Goal: Register for event/course

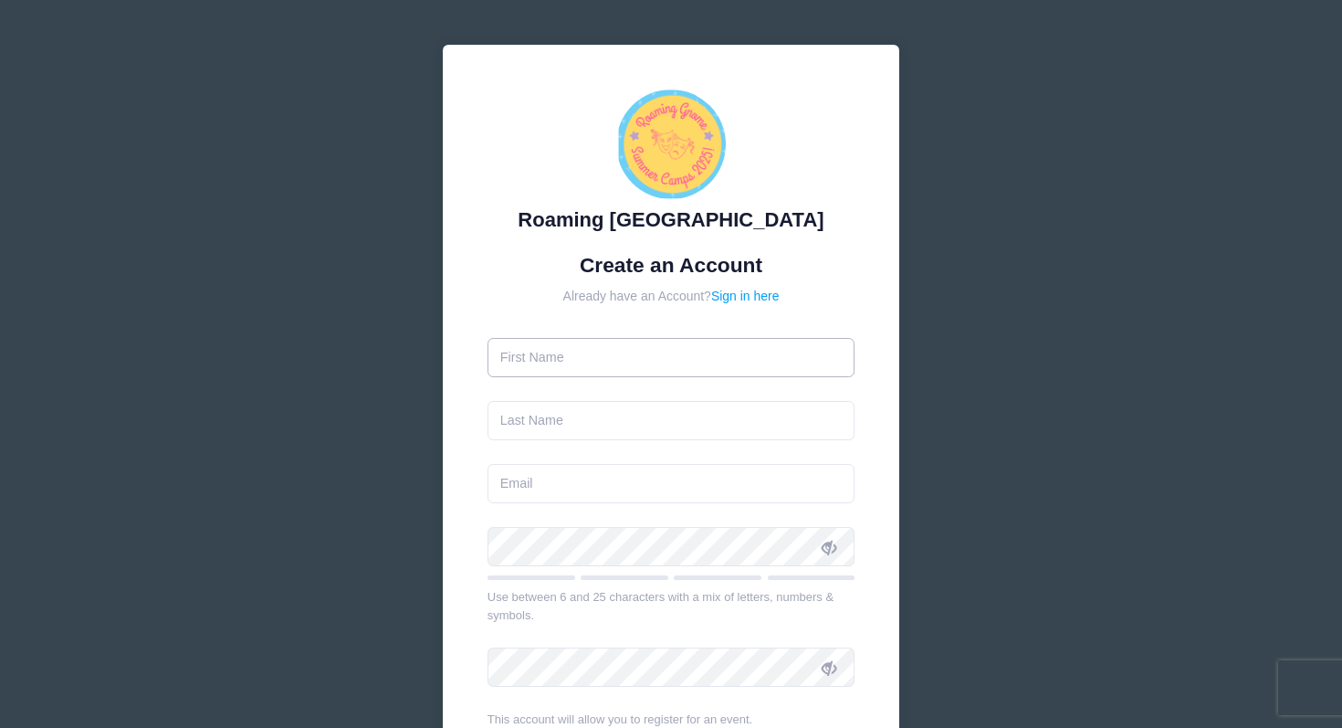
click at [597, 353] on input "text" at bounding box center [672, 357] width 368 height 39
type input "Xiaojia"
type input "[PERSON_NAME]"
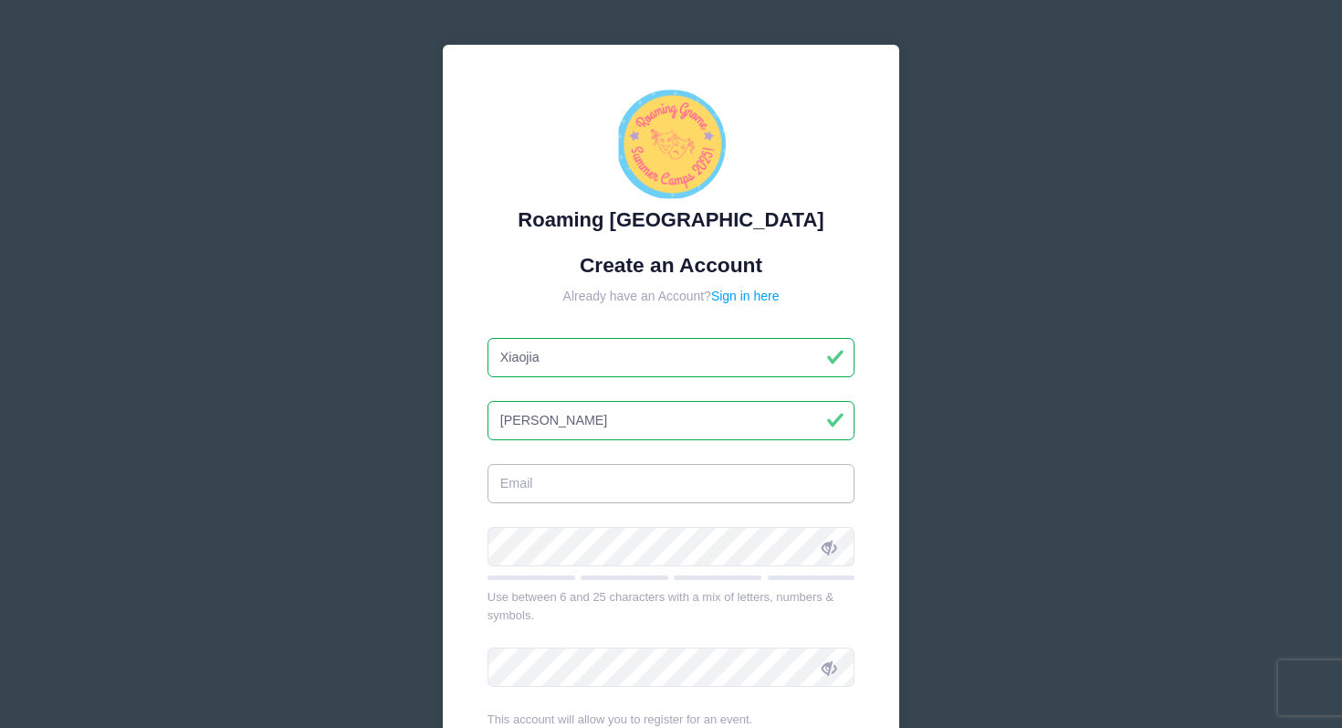
click at [594, 478] on input "email" at bounding box center [672, 483] width 368 height 39
type input "j"
type input "[EMAIL_ADDRESS][DOMAIN_NAME]"
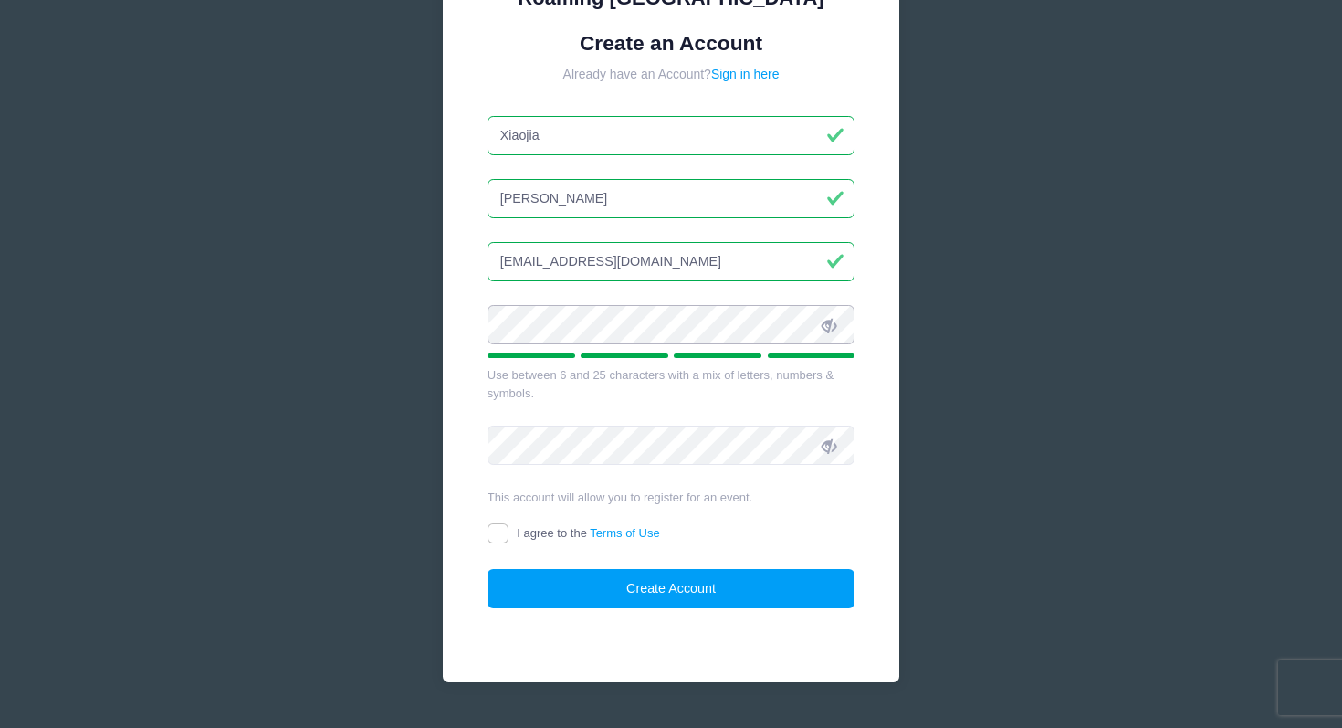
scroll to position [223, 0]
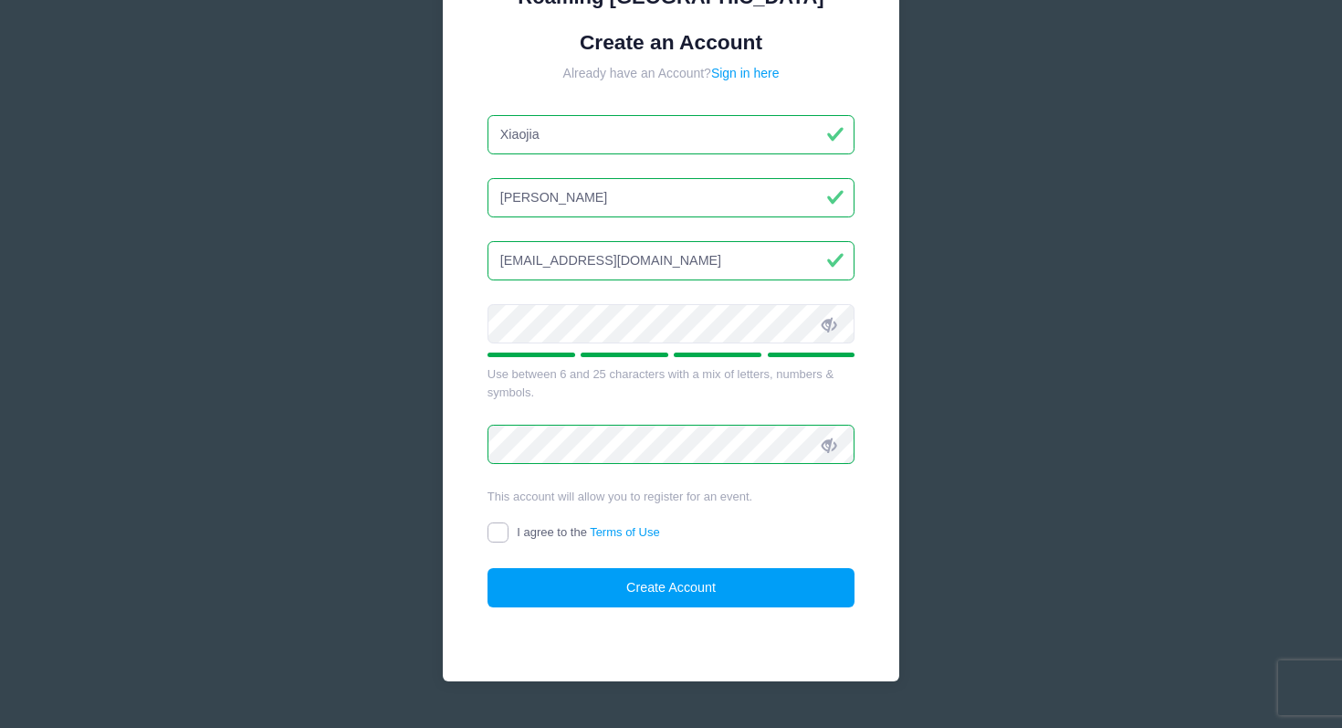
click at [499, 529] on input "I agree to the Terms of Use" at bounding box center [498, 532] width 21 height 21
checkbox input "true"
click at [618, 584] on button "Create Account" at bounding box center [672, 587] width 368 height 39
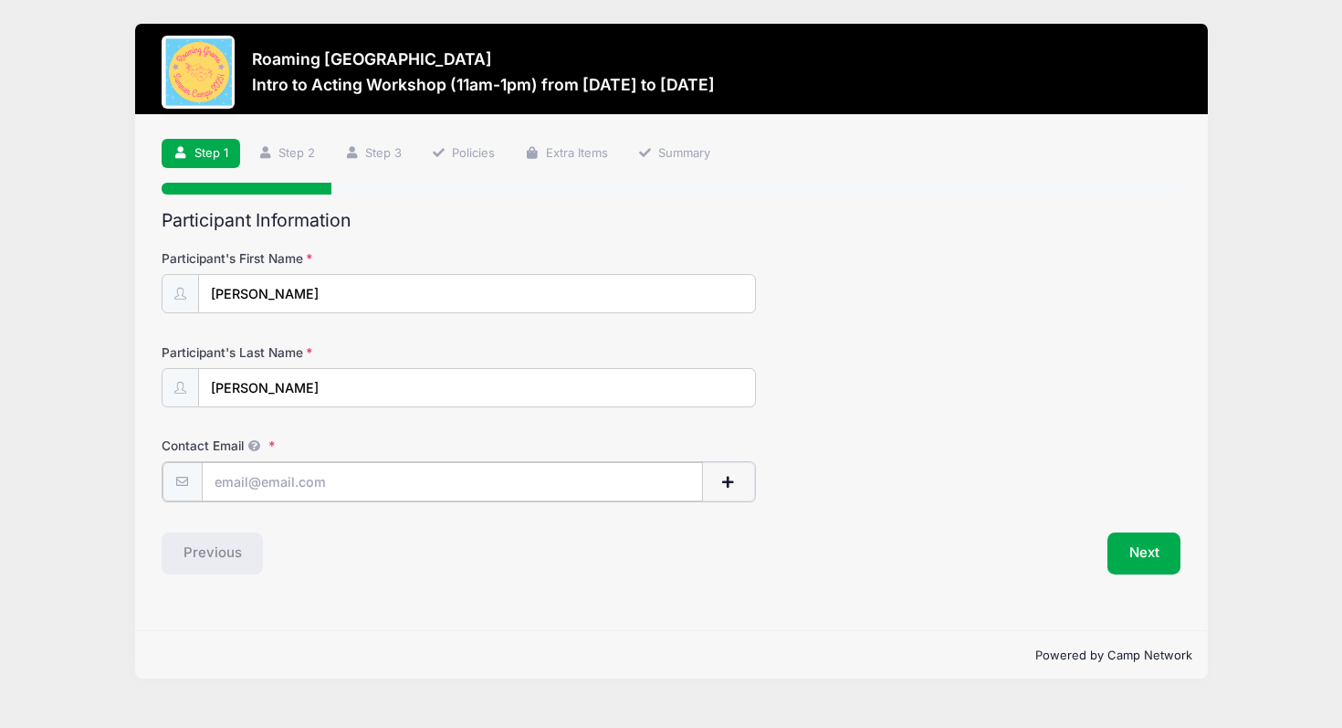
click at [518, 482] on input "Contact Email" at bounding box center [452, 481] width 501 height 39
type input "[EMAIL_ADDRESS][DOMAIN_NAME]"
click at [1135, 563] on button "Next" at bounding box center [1145, 552] width 74 height 42
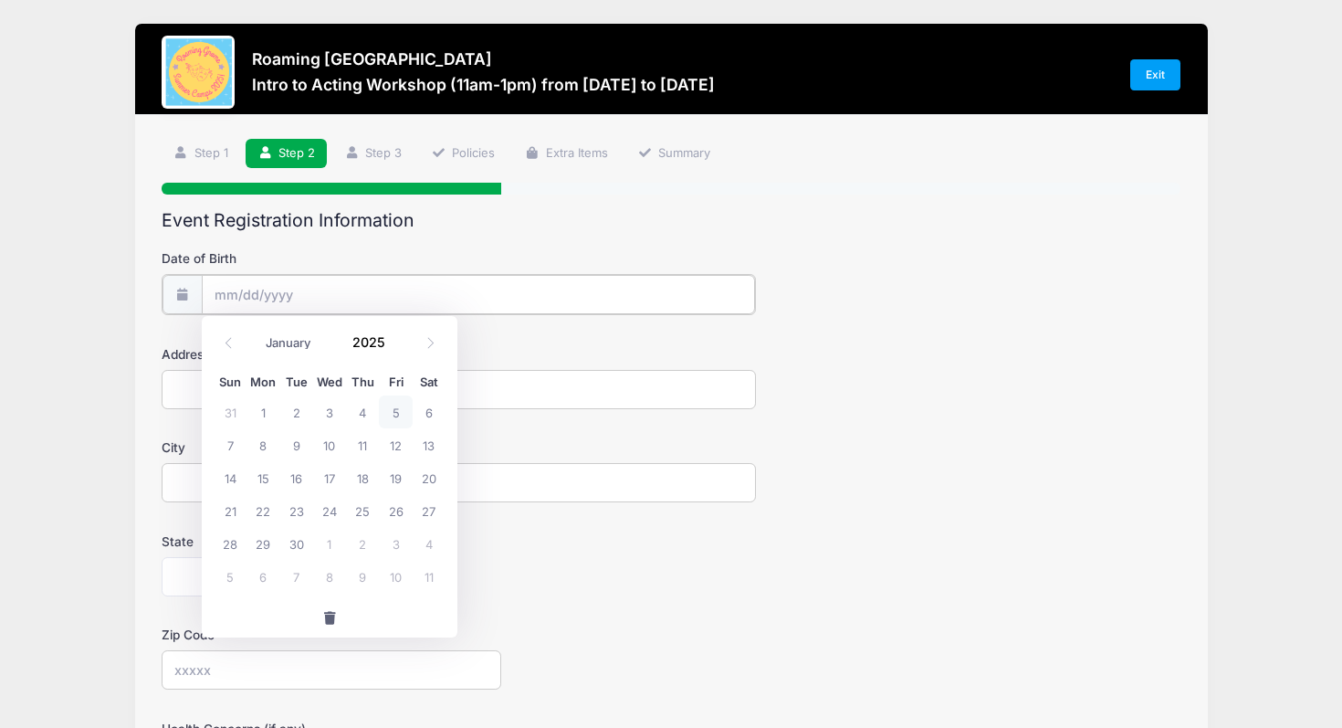
click at [484, 294] on input "Date of Birth" at bounding box center [478, 294] width 553 height 39
click at [396, 350] on span at bounding box center [396, 349] width 13 height 14
click at [396, 343] on span at bounding box center [396, 349] width 13 height 14
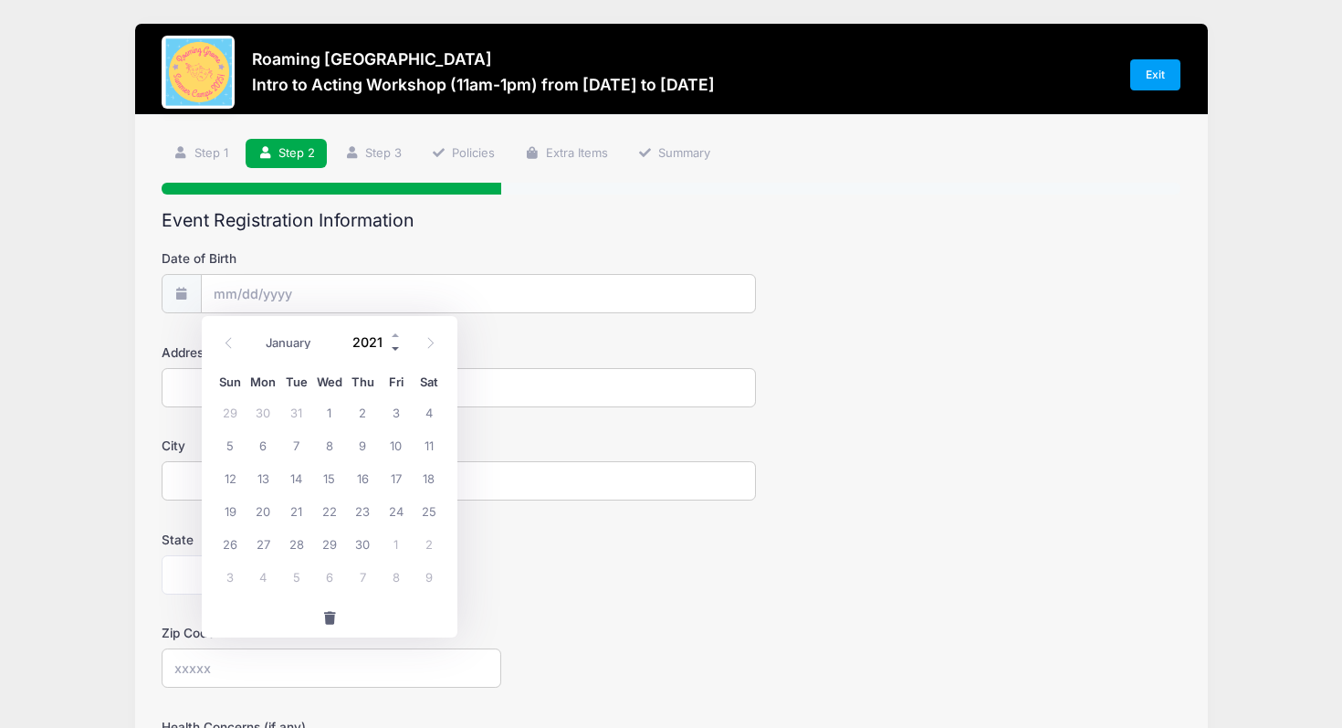
click at [396, 343] on span at bounding box center [396, 349] width 13 height 14
type input "2017"
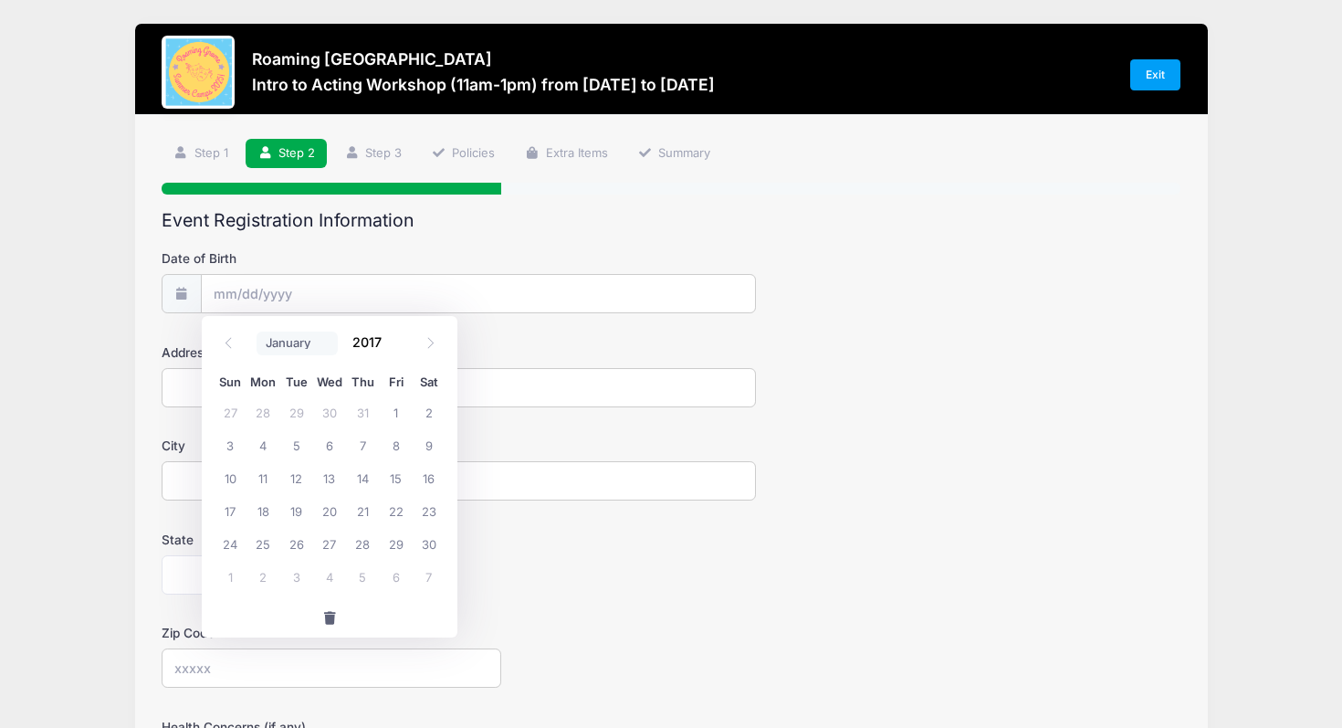
click at [287, 341] on select "January February March April May June July August September October November De…" at bounding box center [297, 343] width 81 height 24
select select "3"
click at [237, 573] on span "30" at bounding box center [230, 576] width 33 height 33
type input "04/30/2017"
click at [294, 396] on input "Address" at bounding box center [459, 387] width 594 height 39
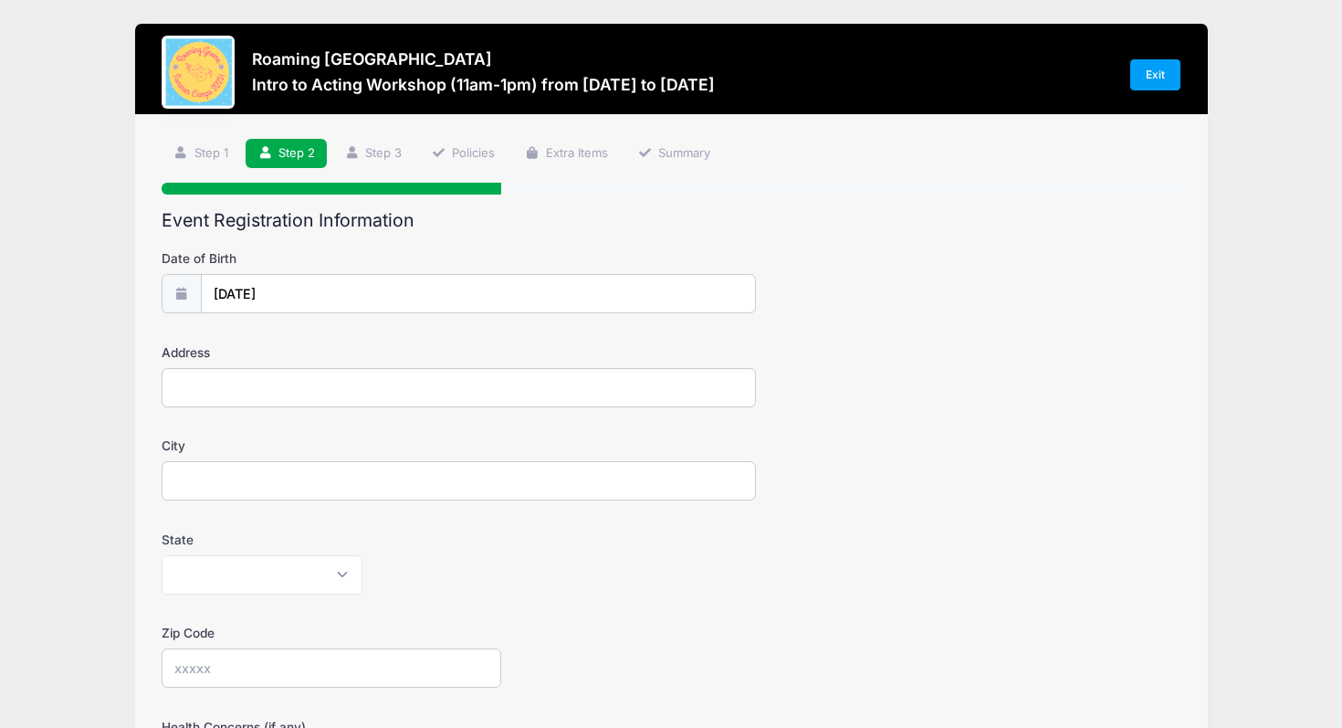
type input "9321 E 58TH AVE."
type input "Denver"
select select "CO"
type input "80238"
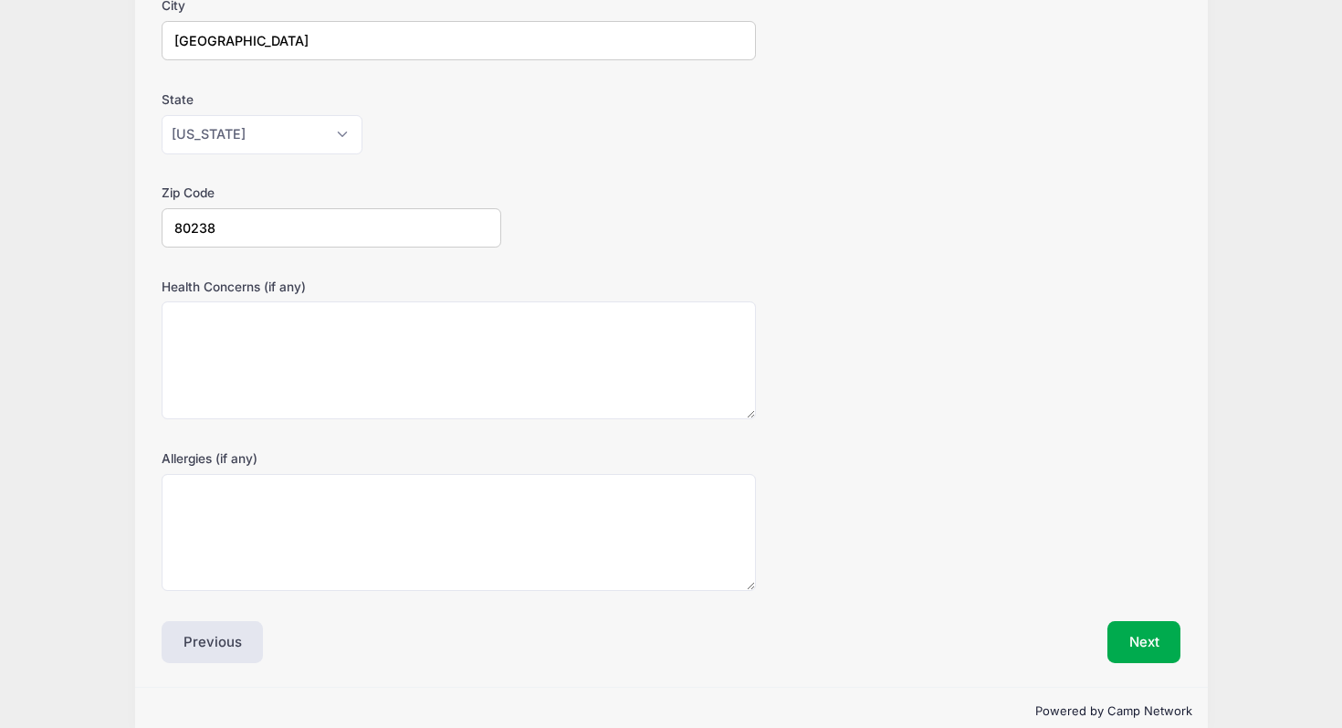
scroll to position [470, 0]
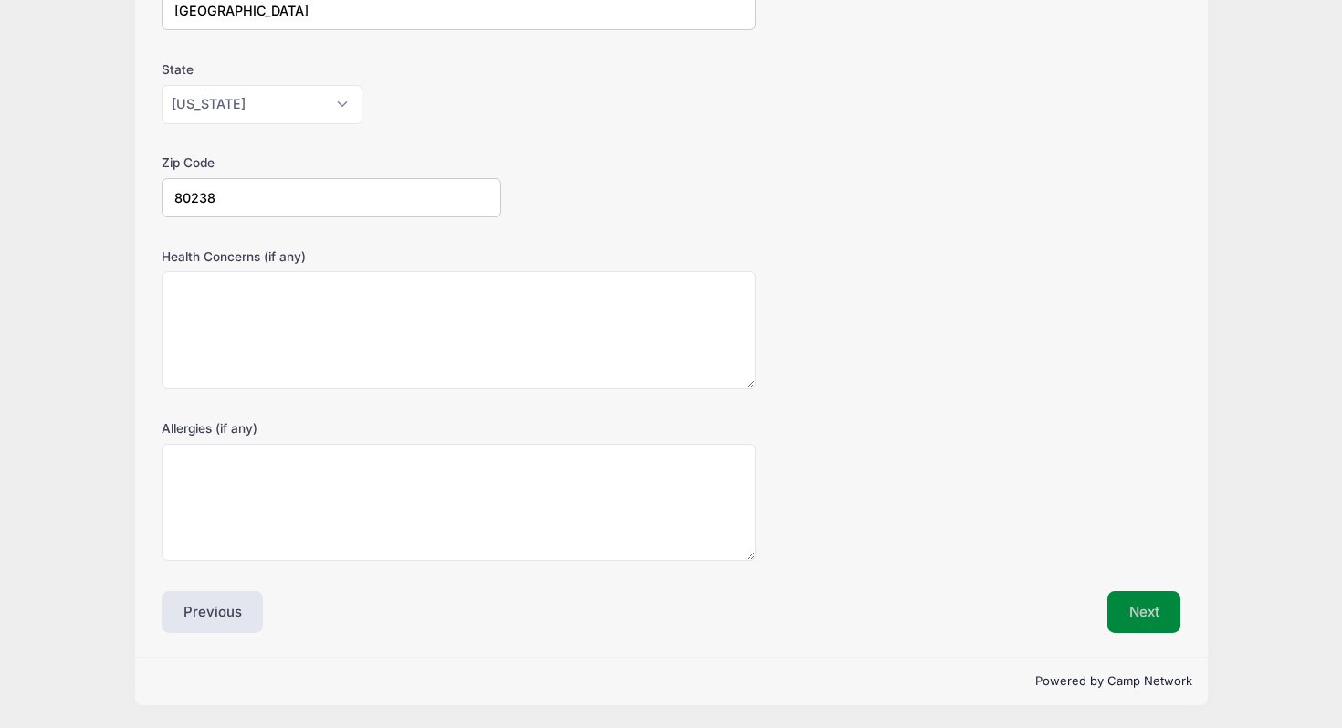
click at [1118, 615] on button "Next" at bounding box center [1145, 612] width 74 height 42
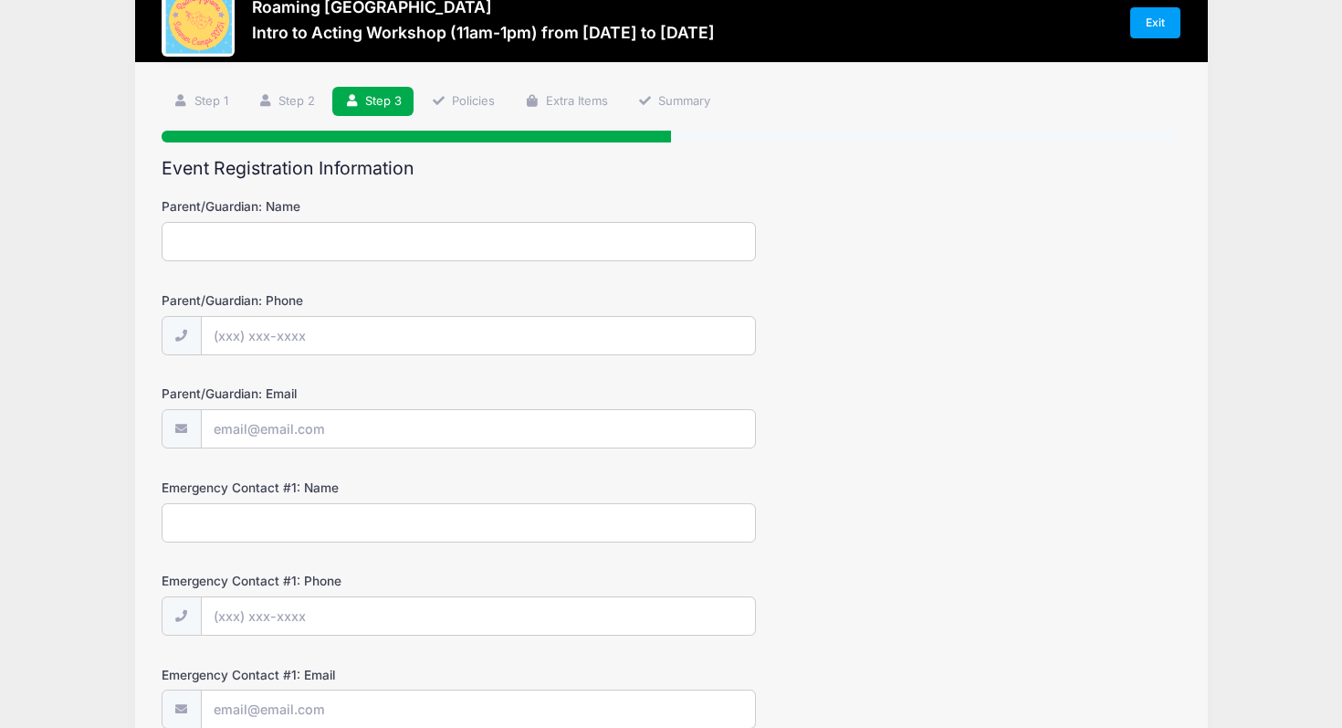
scroll to position [0, 0]
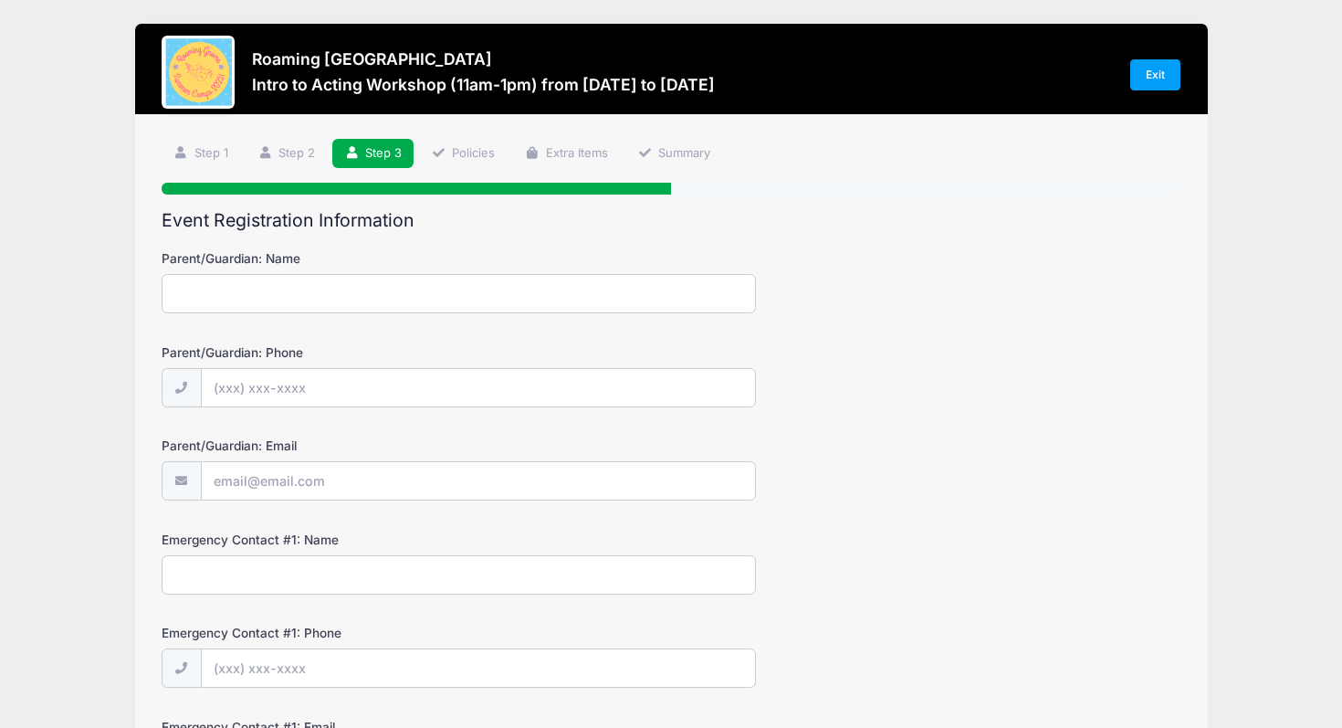
click at [355, 303] on input "Parent/Guardian: Name" at bounding box center [459, 293] width 594 height 39
click at [195, 283] on input "Parent/Guardian: Name" at bounding box center [459, 293] width 594 height 39
type input "Xiaojia Yao"
click at [320, 390] on input "Parent/Guardian: Phone" at bounding box center [478, 388] width 553 height 39
type input "(213) 507-1465"
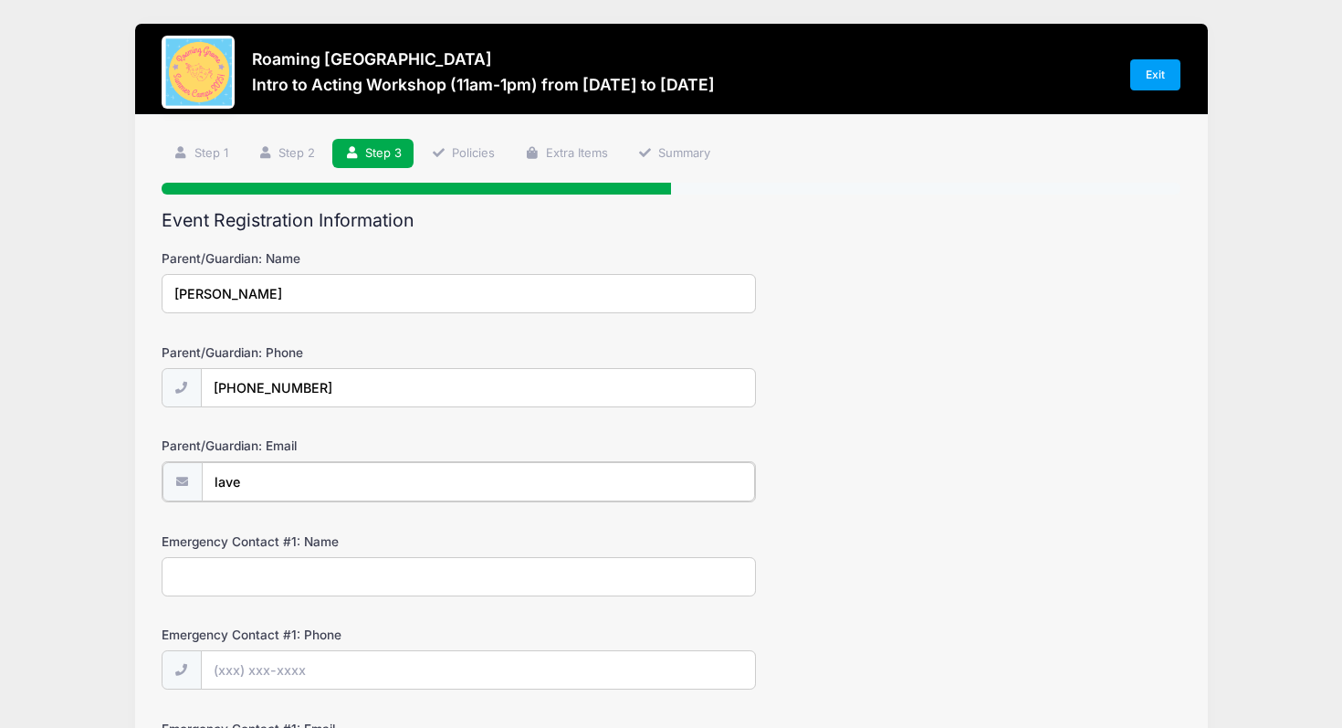
type input "[EMAIL_ADDRESS][DOMAIN_NAME]"
click at [355, 572] on input "Emergency Contact #1: Name" at bounding box center [459, 574] width 594 height 39
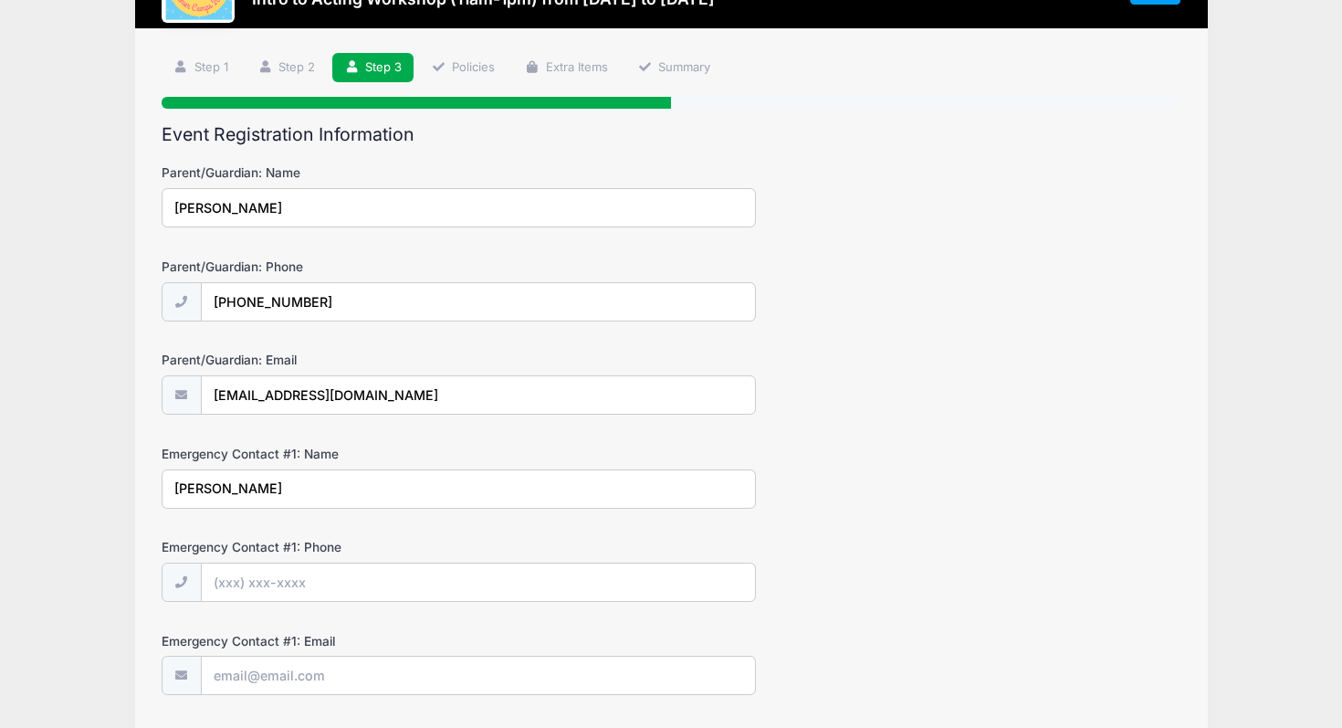
scroll to position [97, 0]
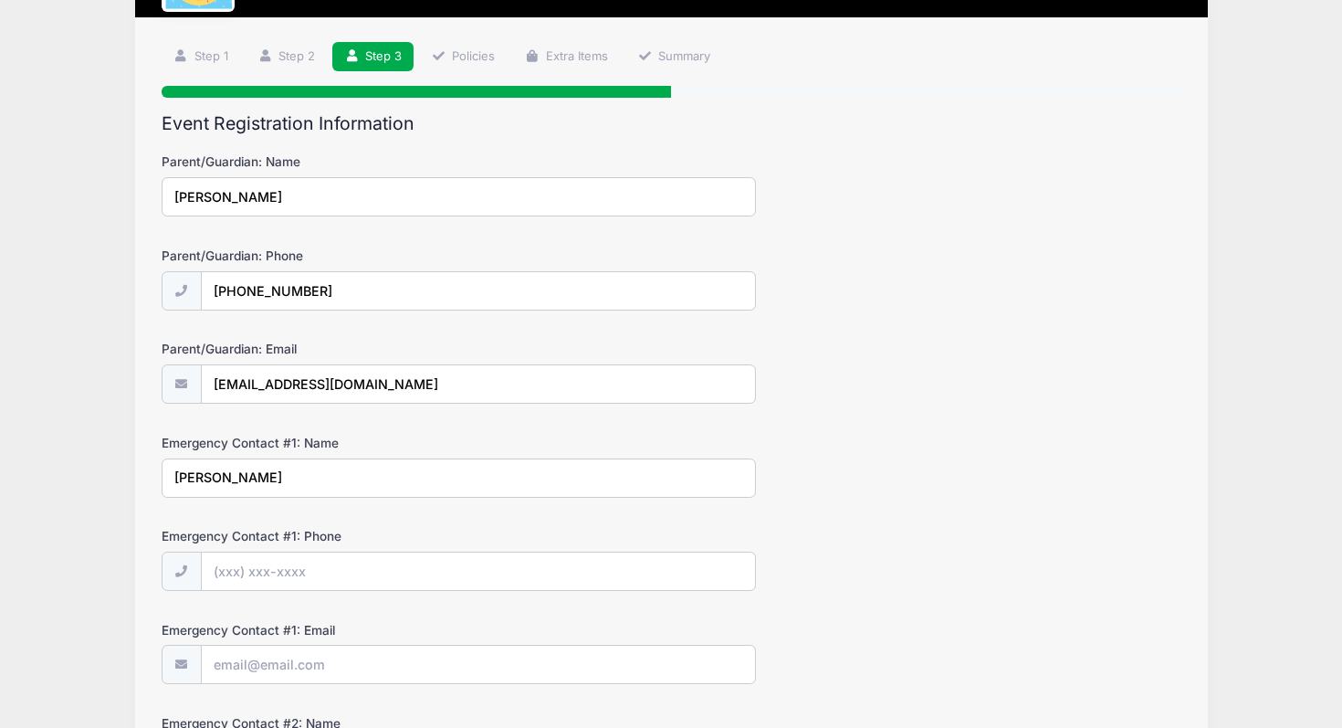
type input "Xiaojia Yao"
click at [375, 561] on input "Emergency Contact #1: Phone" at bounding box center [478, 571] width 553 height 39
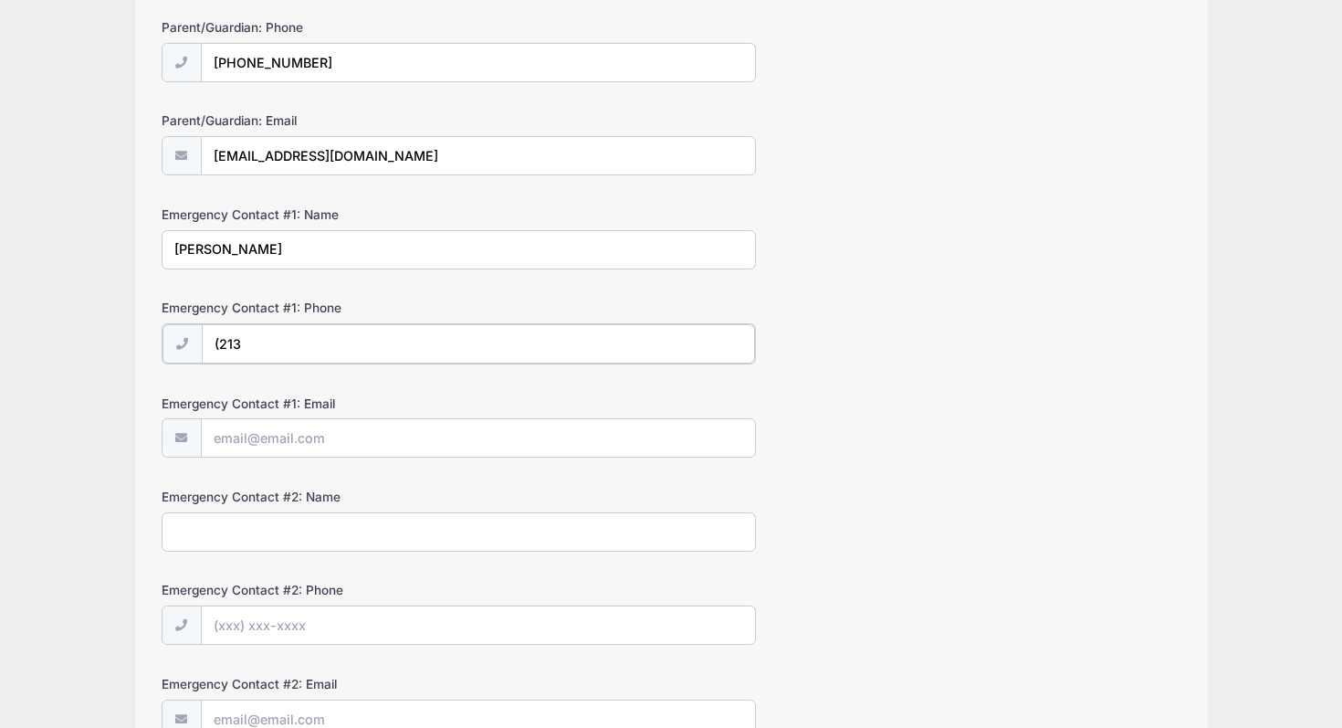
scroll to position [326, 0]
type input "(213) 507-1465"
click at [412, 427] on input "Emergency Contact #1: Email" at bounding box center [478, 435] width 553 height 39
type input "[EMAIL_ADDRESS][DOMAIN_NAME]"
click at [376, 531] on input "Emergency Contact #2: Name" at bounding box center [459, 529] width 594 height 39
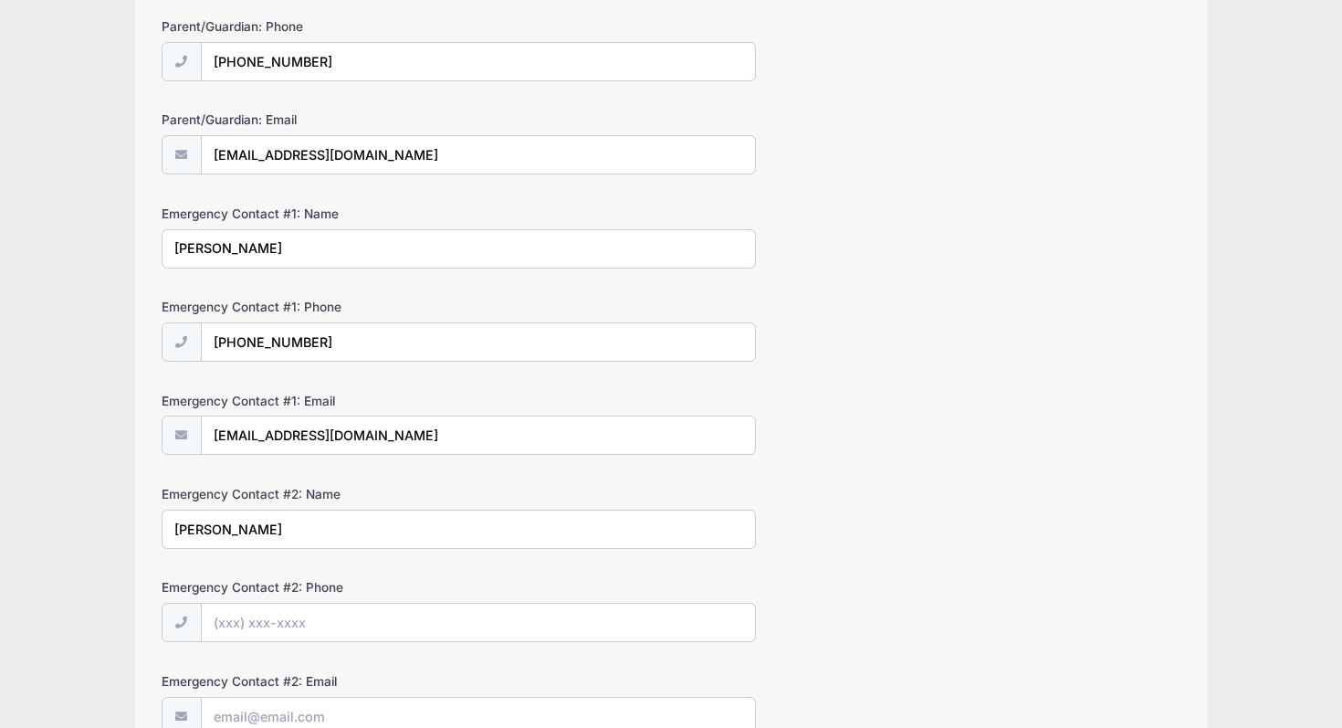
type input "Po Chen"
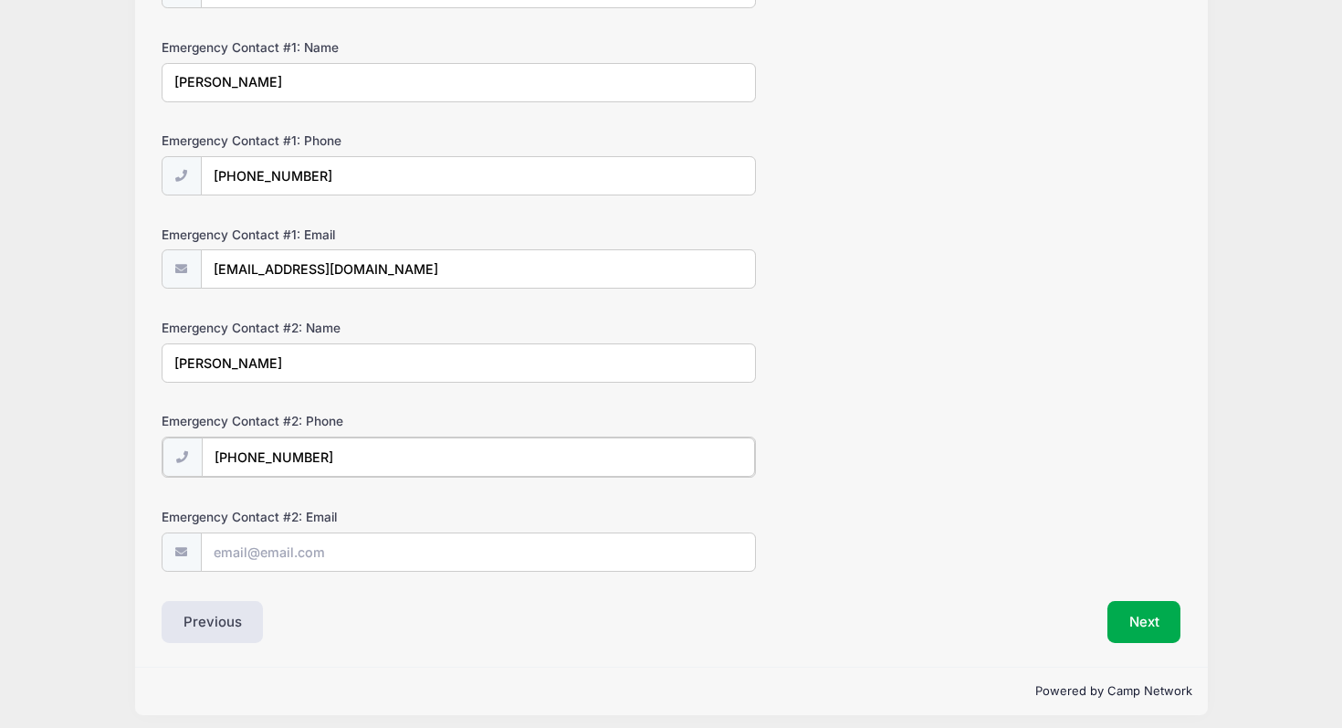
scroll to position [502, 0]
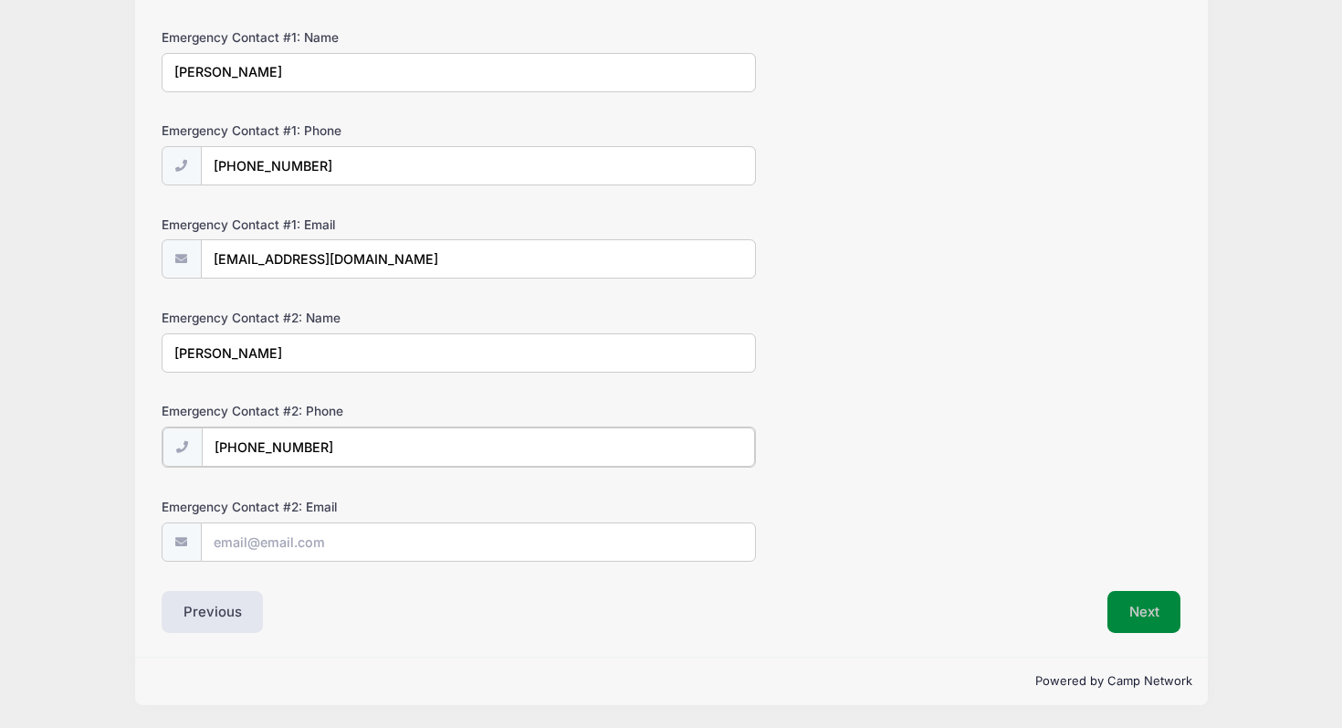
type input "(970) 218-6969"
click at [1167, 613] on button "Next" at bounding box center [1145, 612] width 74 height 42
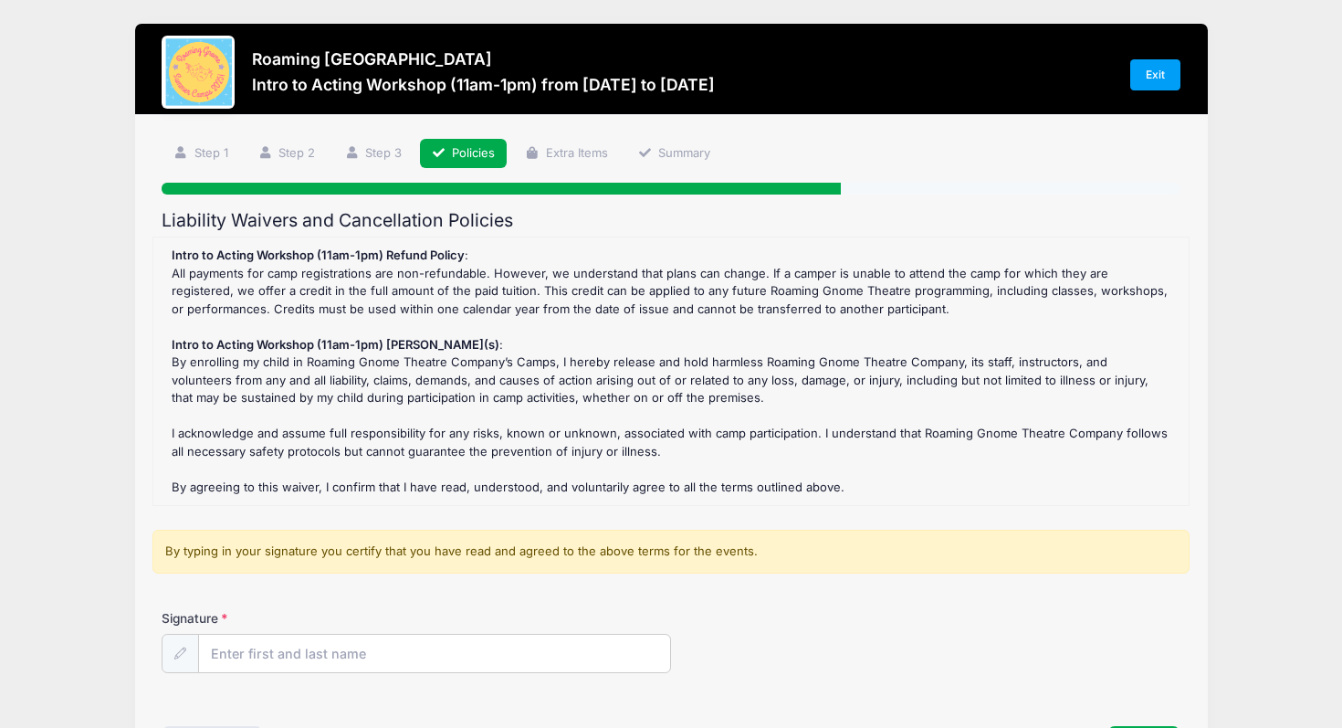
scroll to position [135, 0]
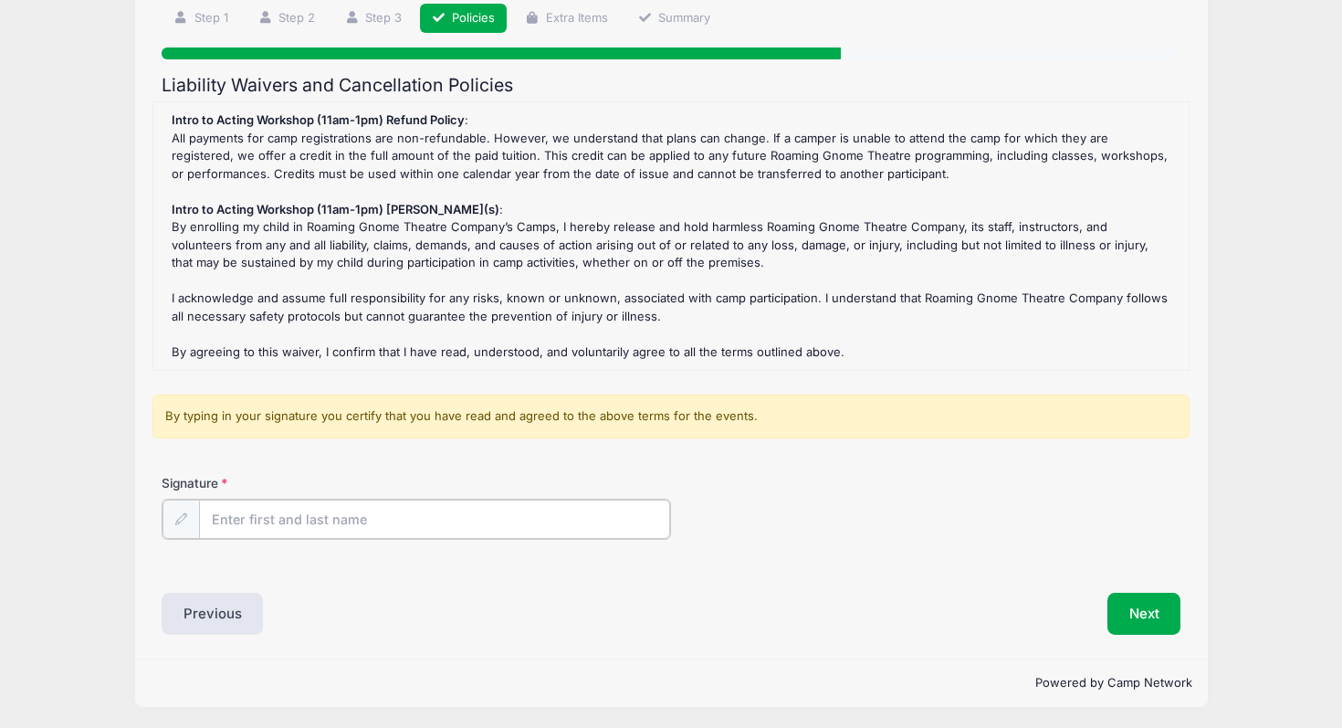
click at [467, 514] on input "Signature" at bounding box center [434, 518] width 471 height 39
type input "Xiaojia Yao"
click at [1144, 625] on button "Next" at bounding box center [1145, 612] width 74 height 42
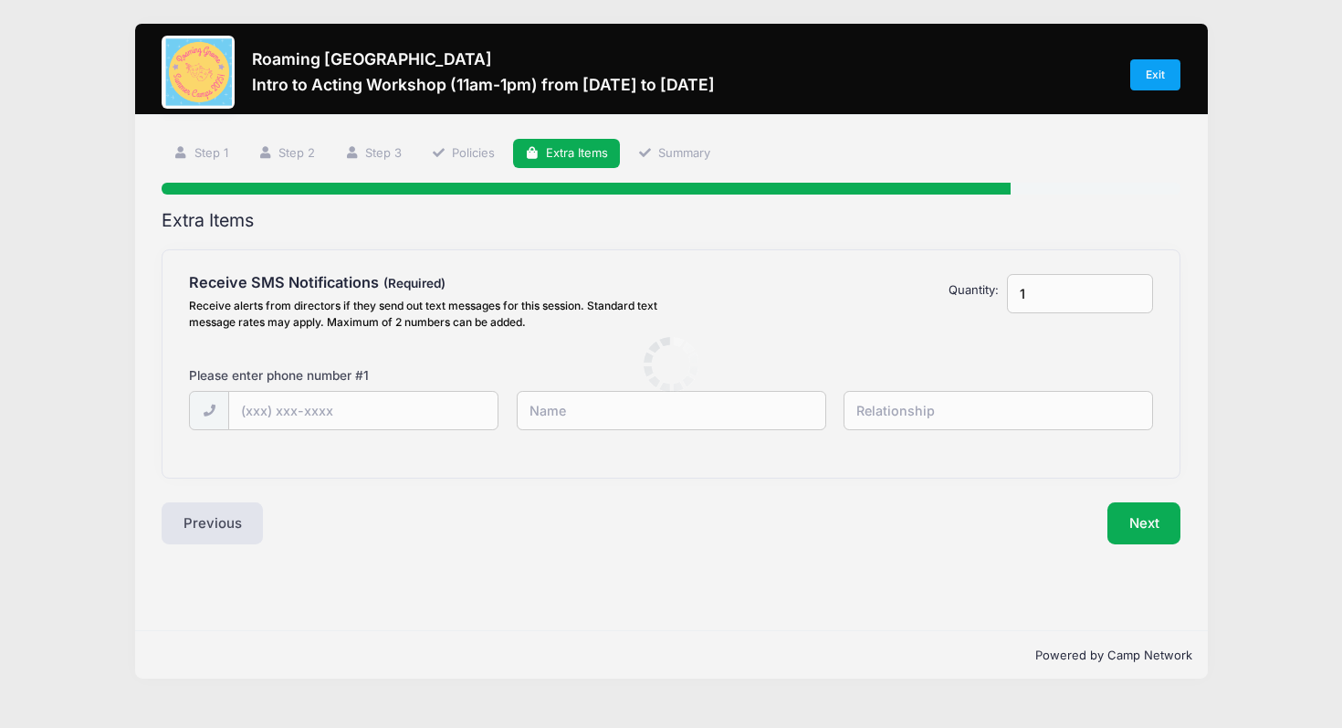
scroll to position [0, 0]
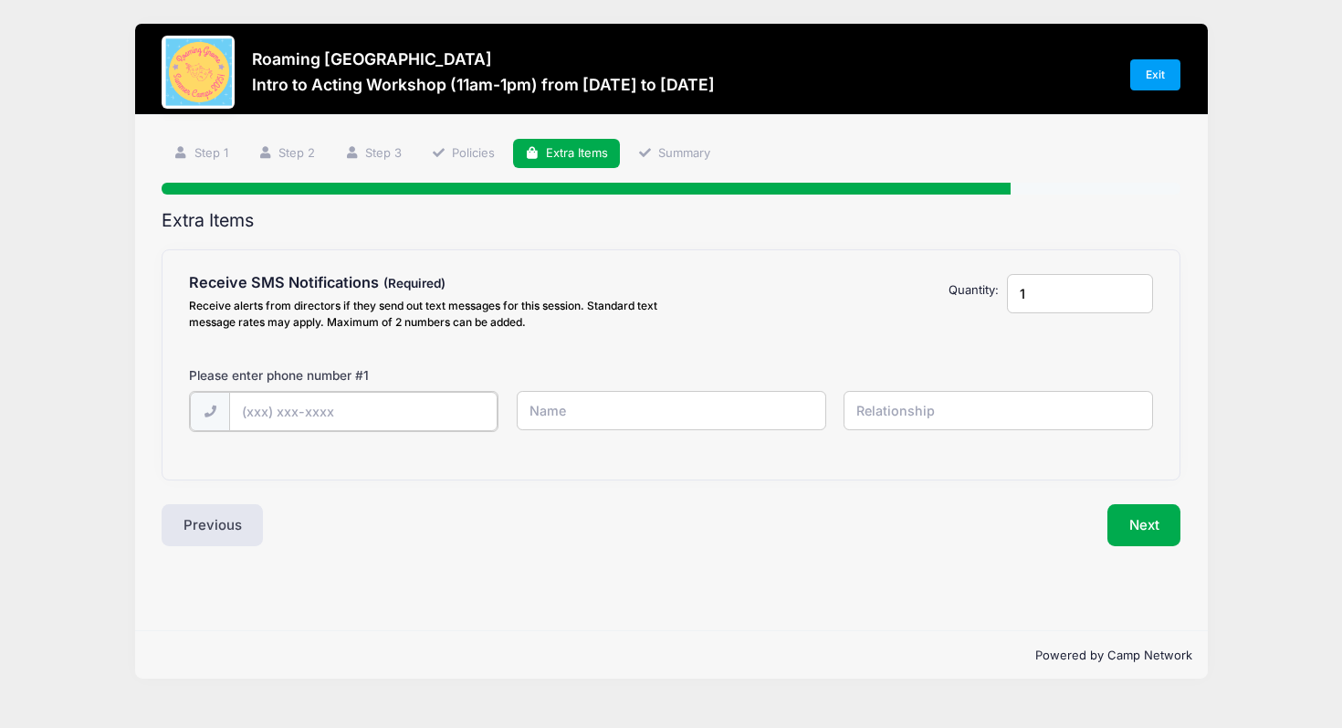
click at [379, 415] on input "text" at bounding box center [363, 411] width 268 height 39
type input "(213) 507-1465"
click at [727, 413] on input "text" at bounding box center [672, 410] width 310 height 39
type input "Xiaojia Yao"
click at [959, 420] on input "text" at bounding box center [999, 410] width 310 height 39
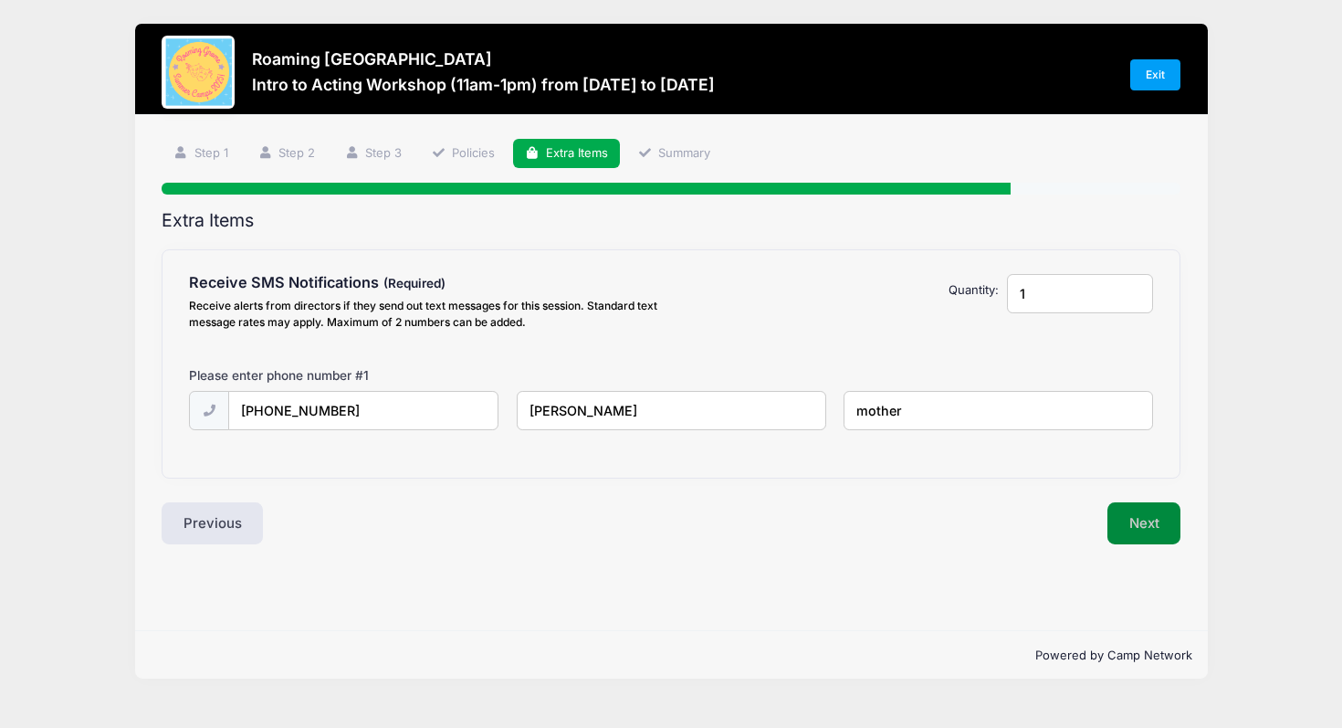
type input "mother"
click at [1153, 534] on button "Next" at bounding box center [1145, 523] width 74 height 42
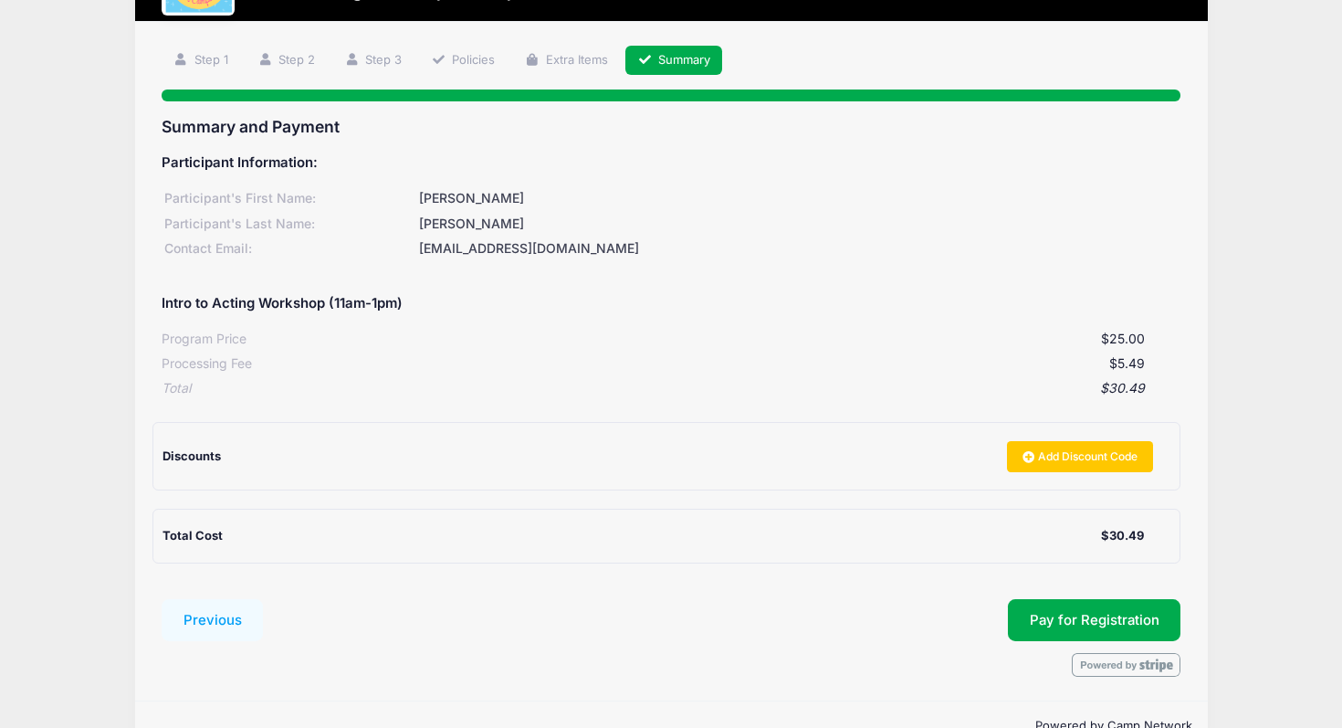
scroll to position [138, 0]
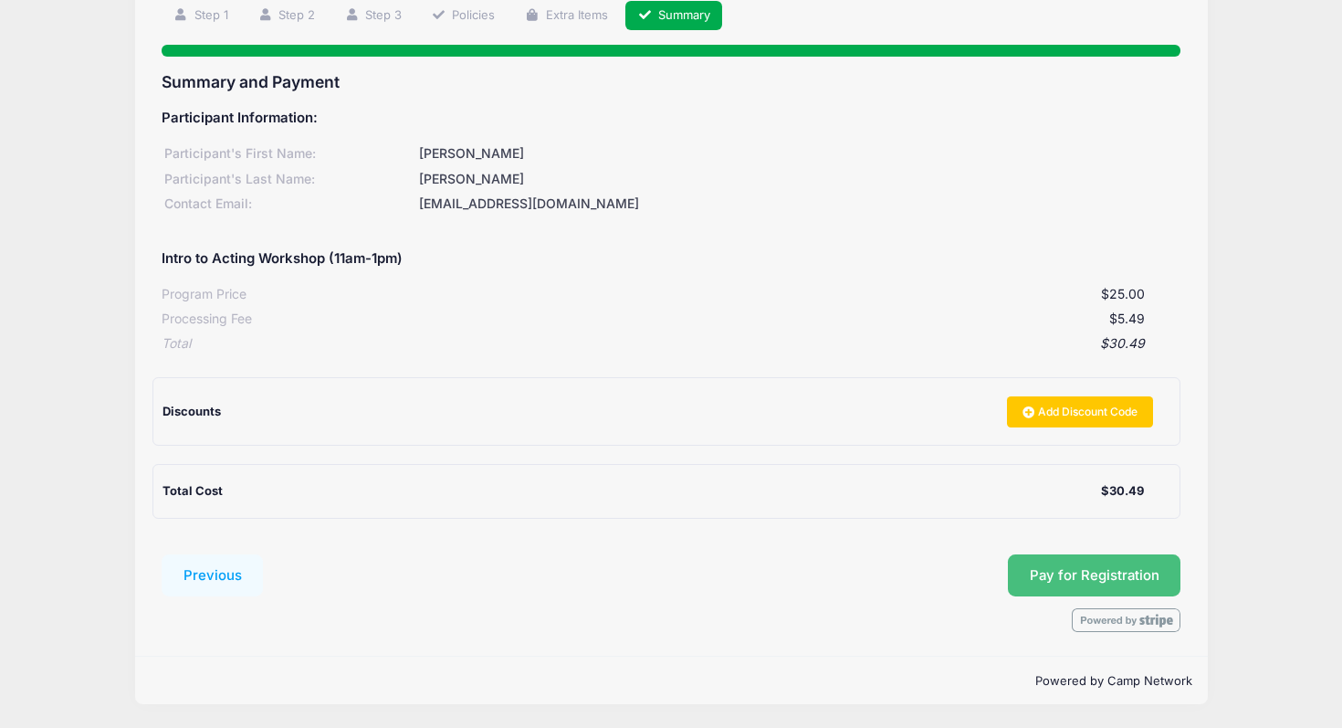
click at [1121, 577] on button "Pay for Registration" at bounding box center [1095, 575] width 174 height 42
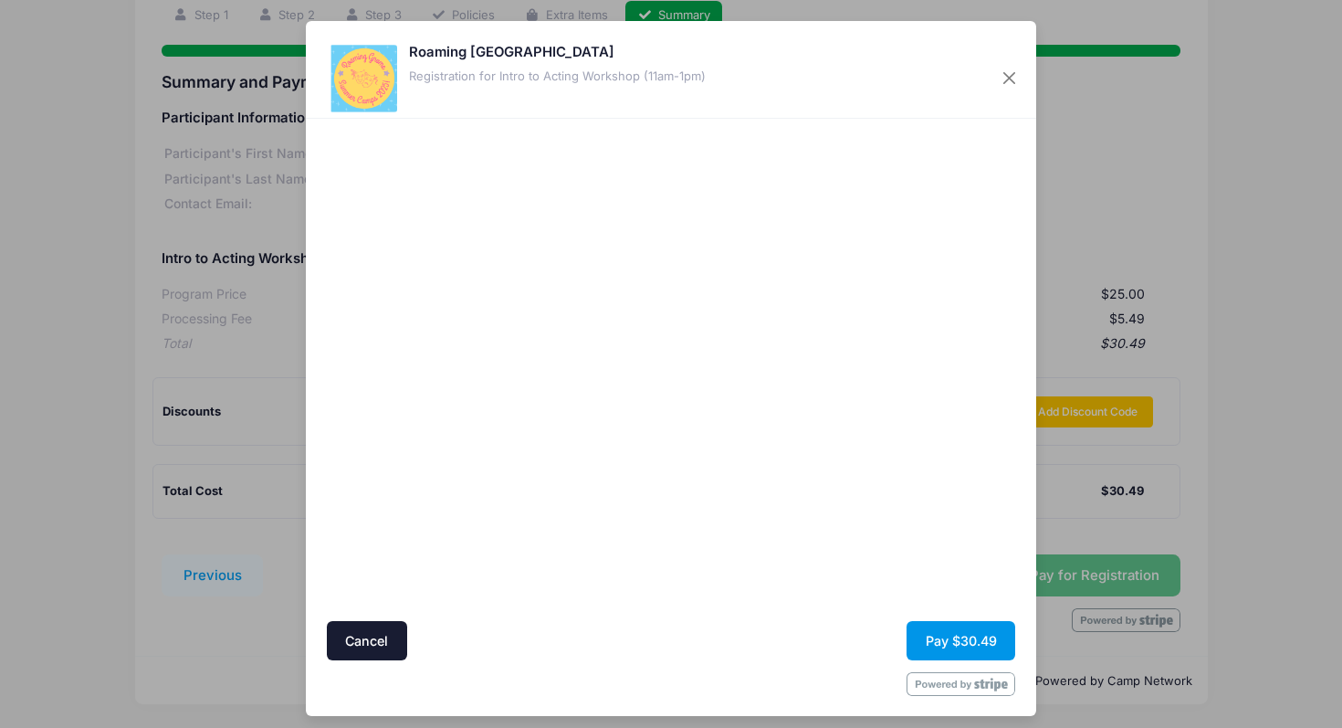
click at [980, 645] on button "Pay $30.49" at bounding box center [961, 640] width 109 height 39
